Goal: Task Accomplishment & Management: Manage account settings

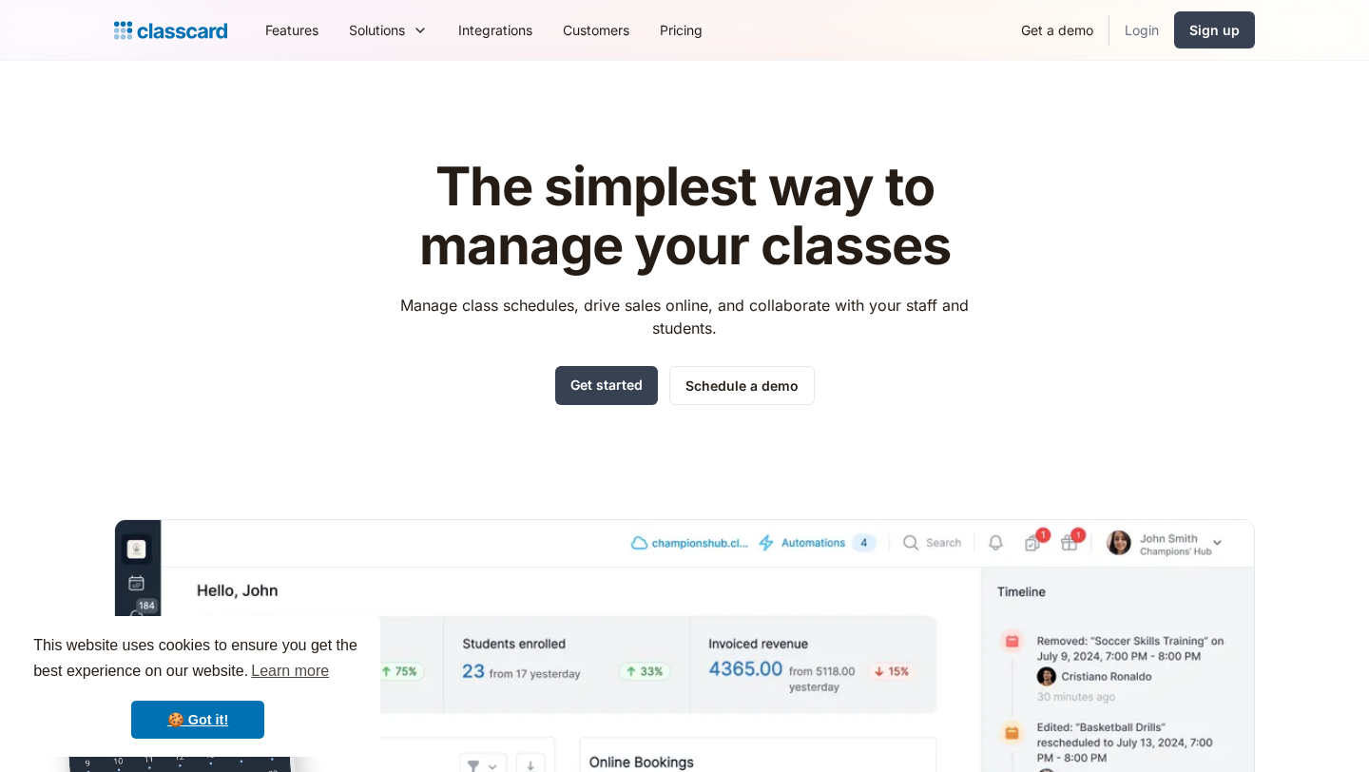
click at [1139, 24] on link "Login" at bounding box center [1141, 30] width 65 height 43
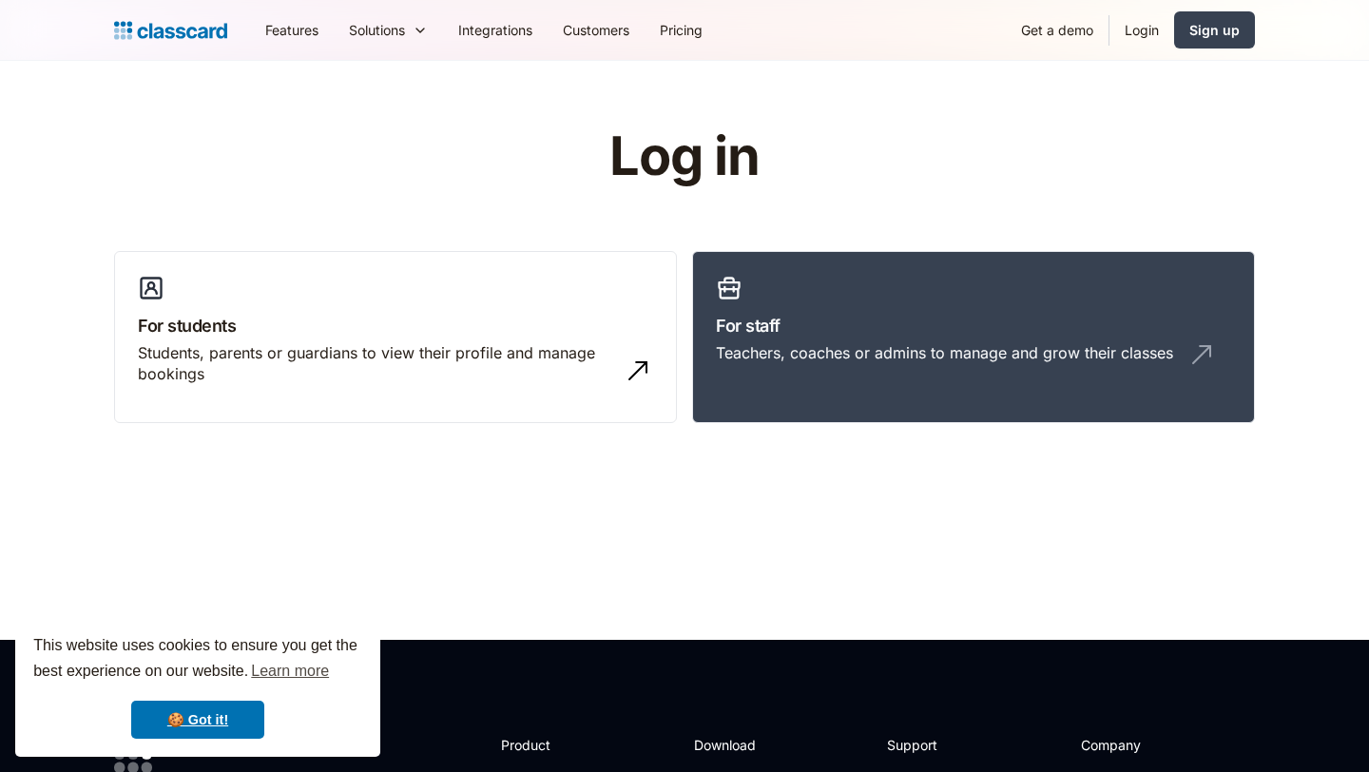
click at [808, 296] on link "For staff Teachers, coaches or admins to manage and grow their classes" at bounding box center [973, 337] width 563 height 173
